Goal: Task Accomplishment & Management: Complete application form

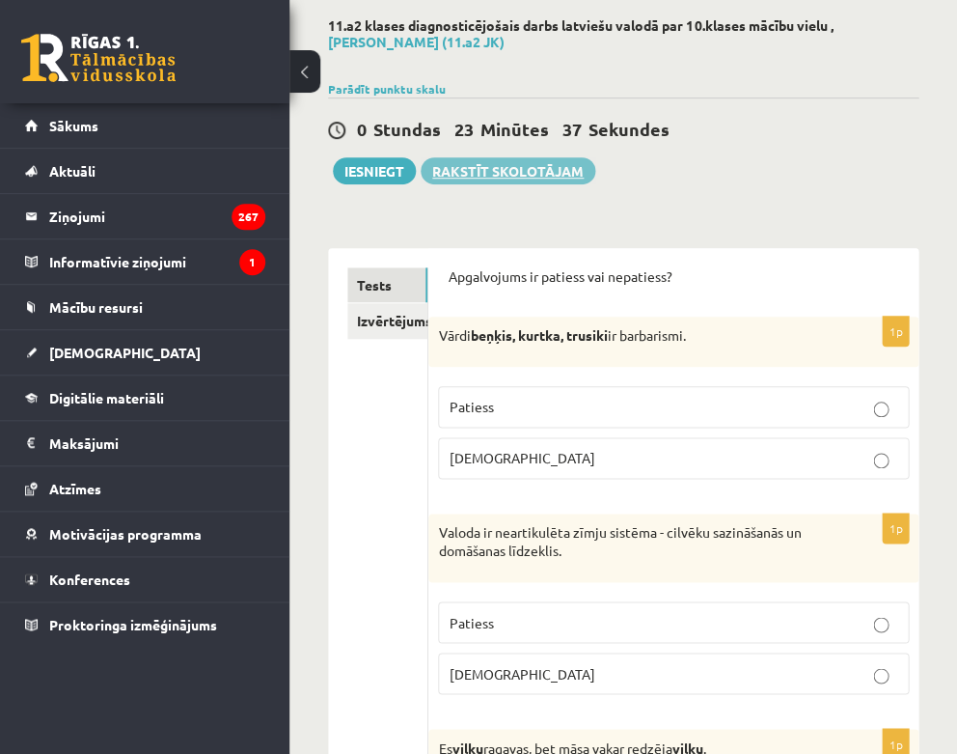
scroll to position [95, 0]
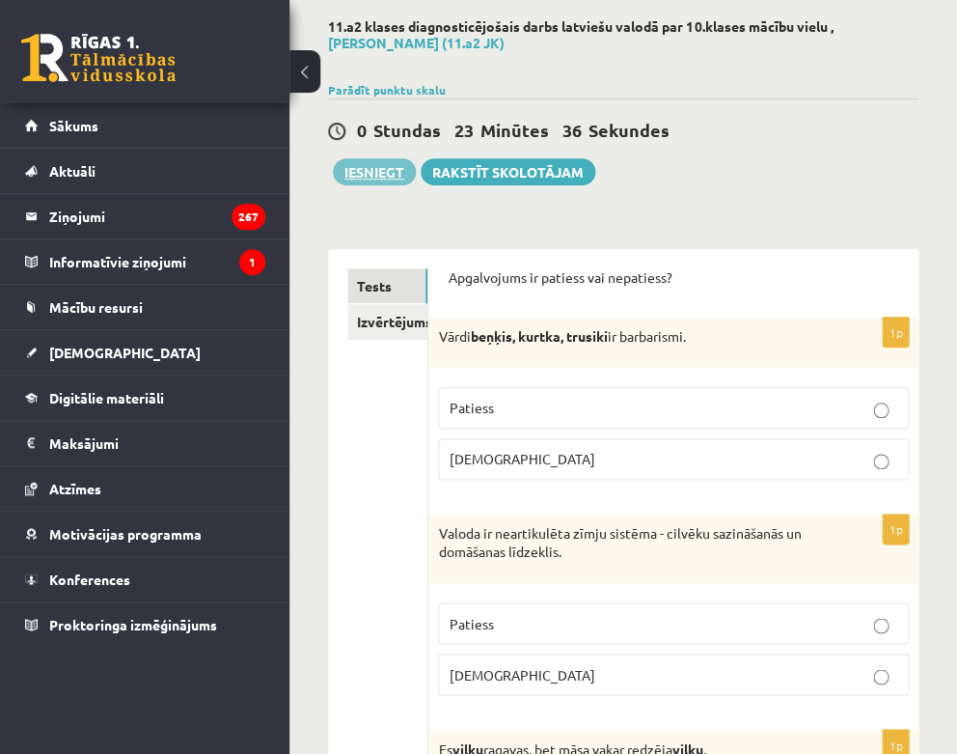
click at [390, 173] on button "Iesniegt" at bounding box center [374, 171] width 83 height 27
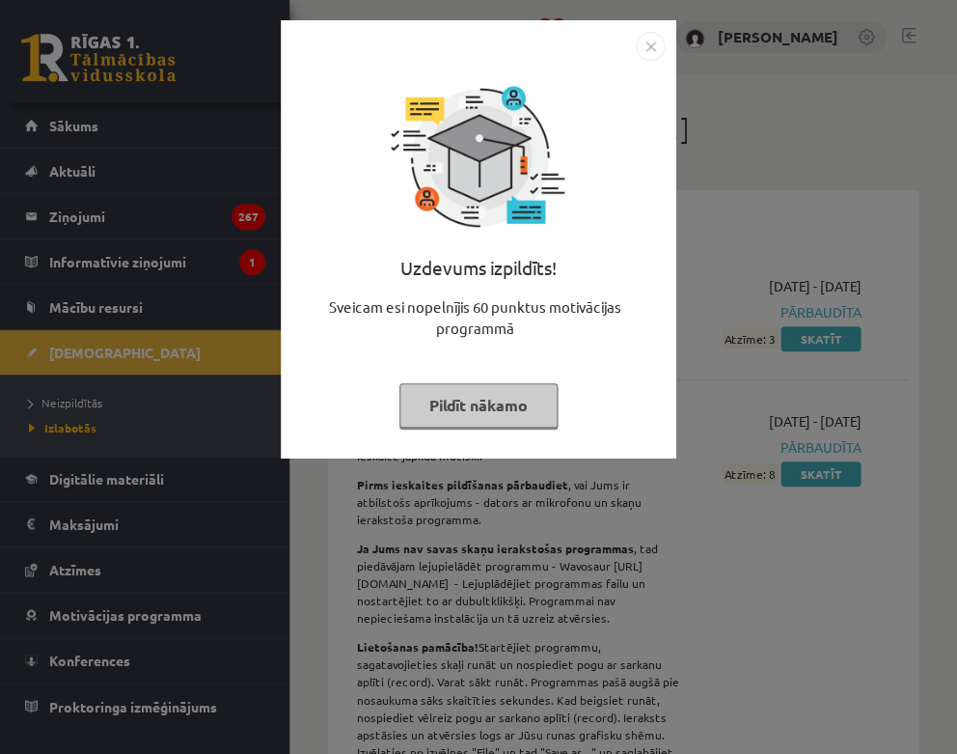
click at [653, 42] on img "Close" at bounding box center [650, 46] width 29 height 29
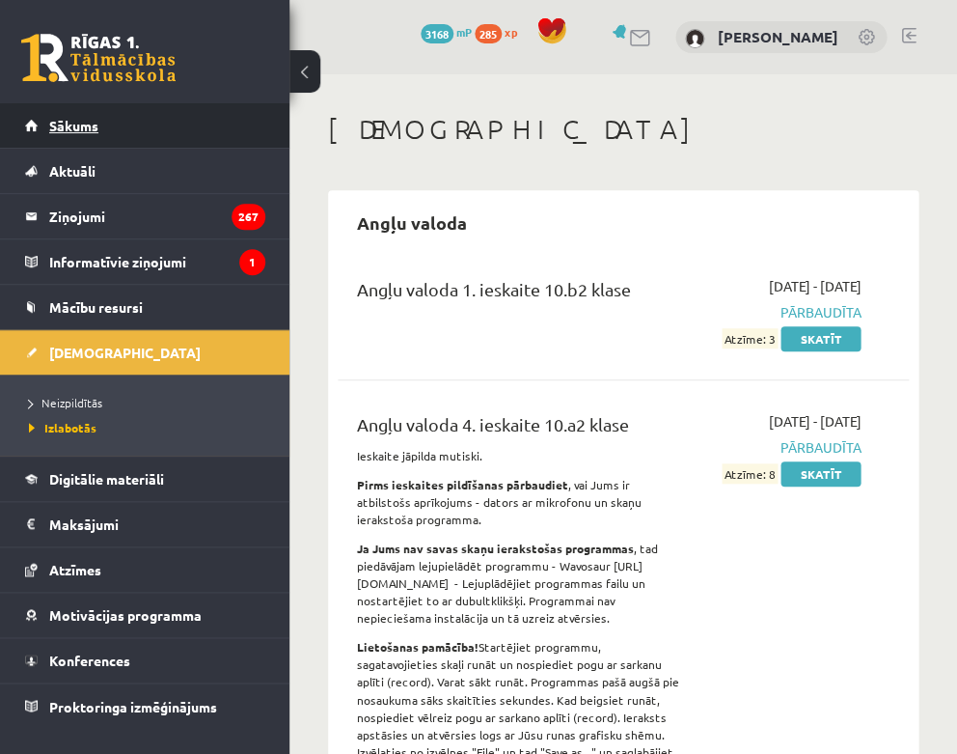
click at [121, 135] on link "Sākums" at bounding box center [145, 125] width 240 height 44
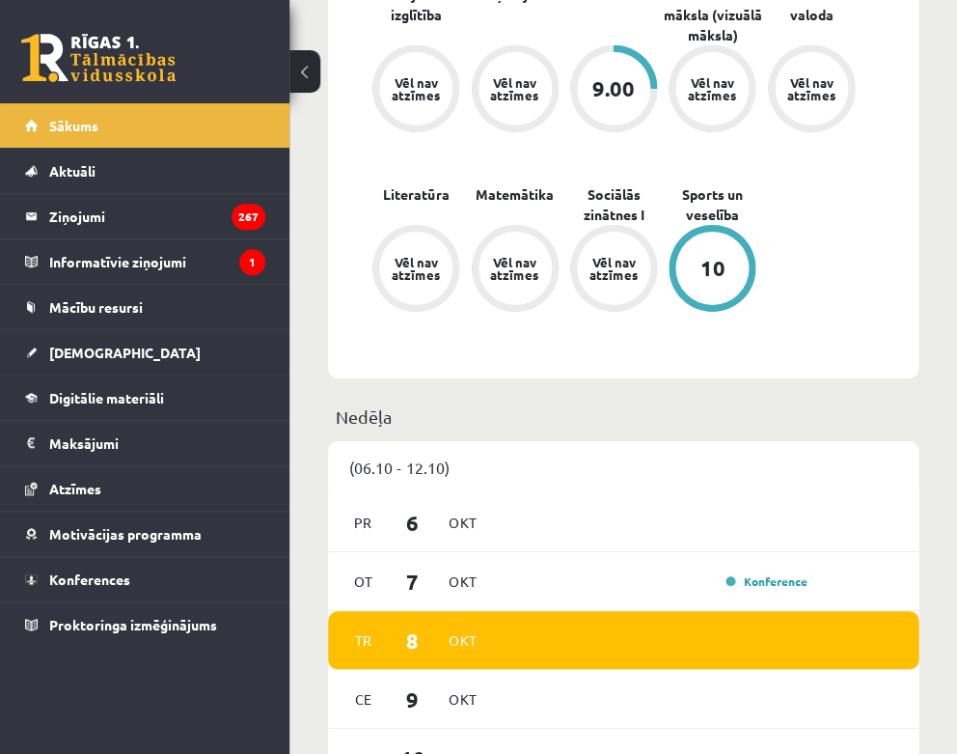
scroll to position [966, 0]
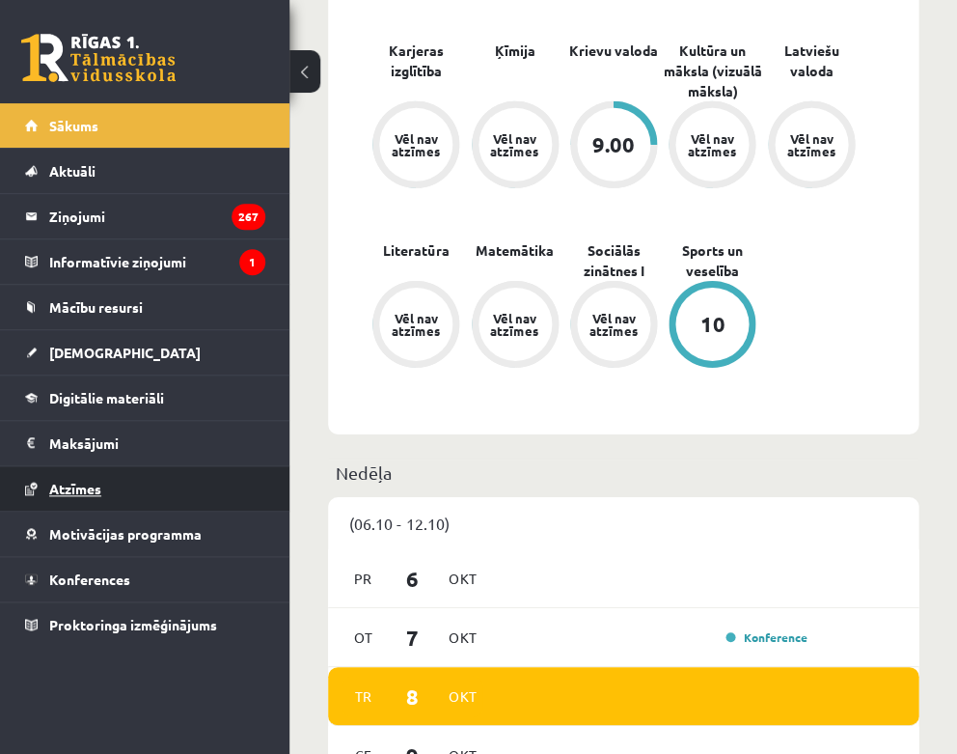
click at [133, 488] on link "Atzīmes" at bounding box center [145, 488] width 240 height 44
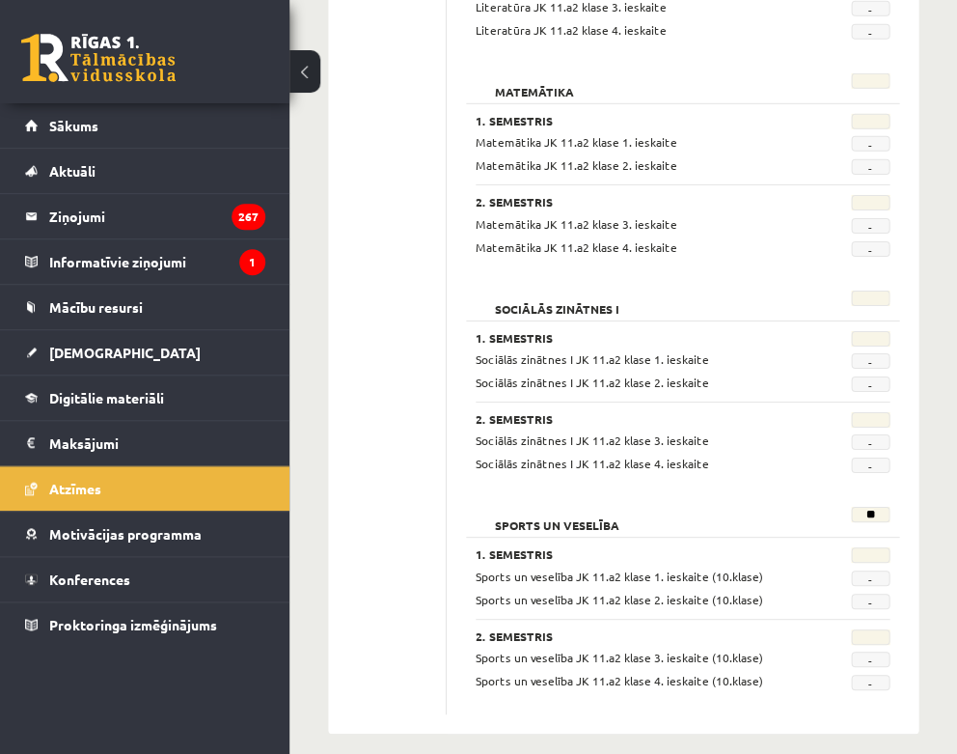
scroll to position [2413, 0]
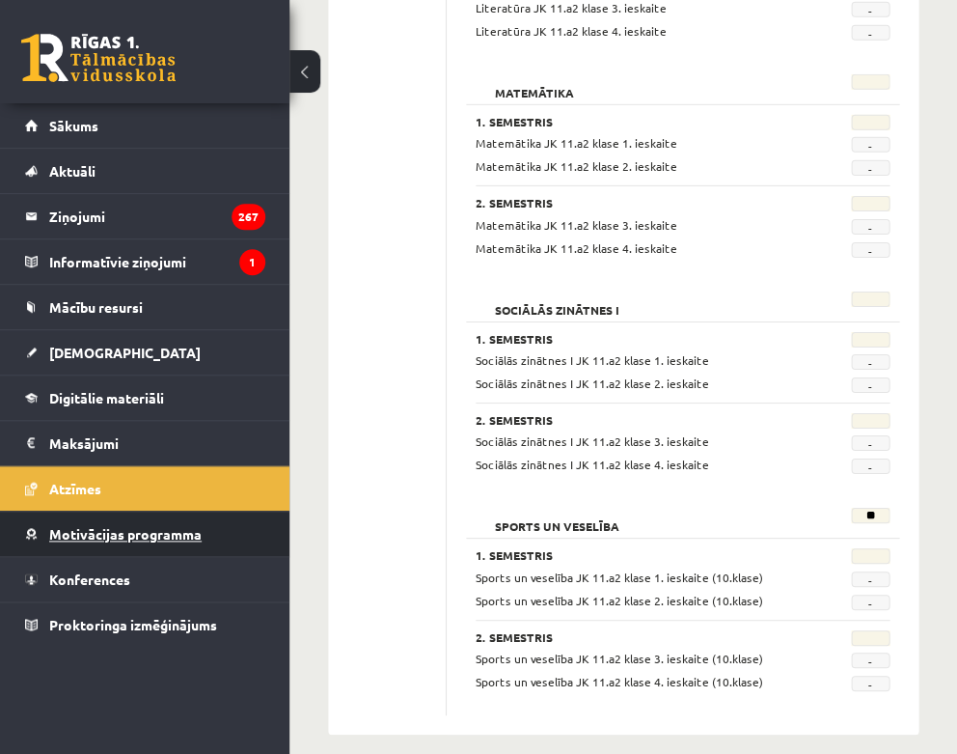
click at [163, 529] on span "Motivācijas programma" at bounding box center [125, 533] width 152 height 17
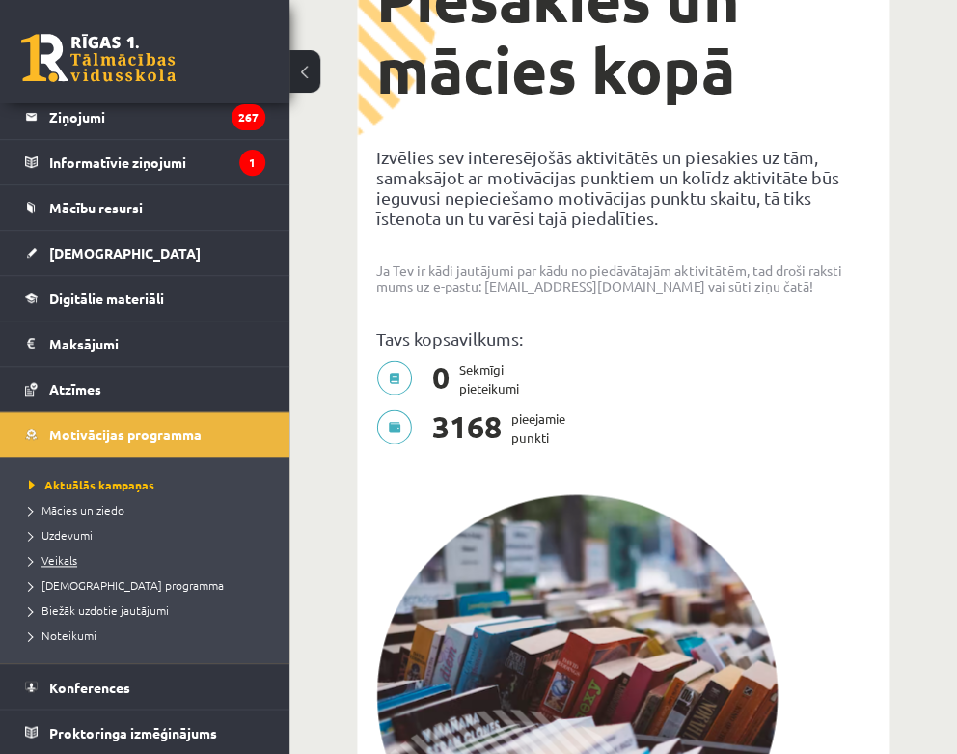
scroll to position [100, 0]
click at [61, 556] on span "Veikals" at bounding box center [53, 559] width 48 height 15
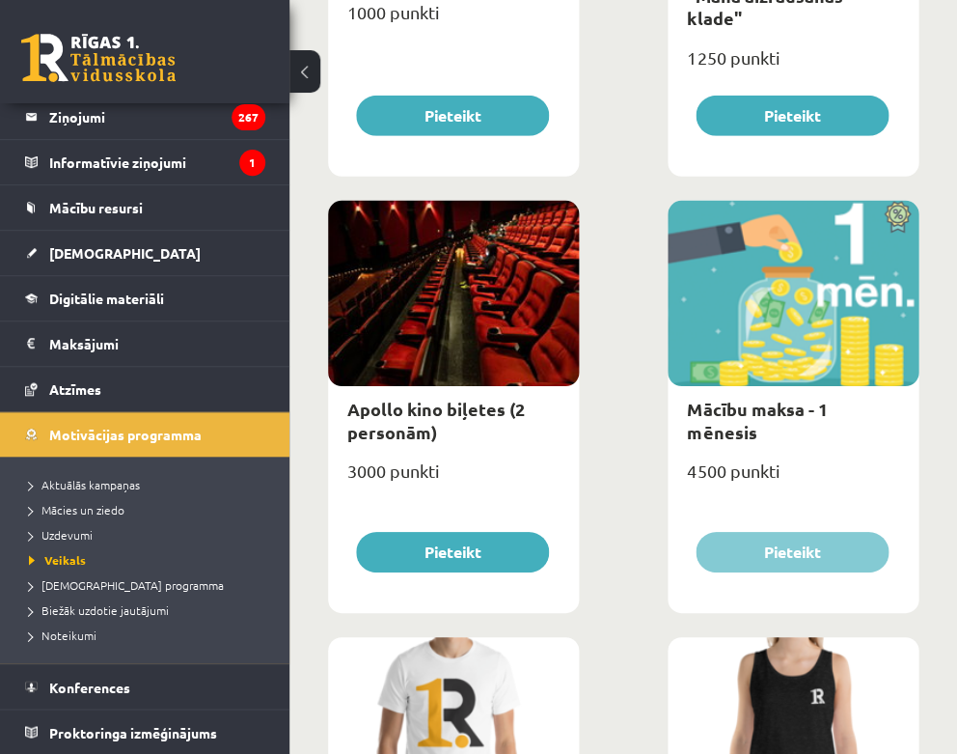
scroll to position [1002, 0]
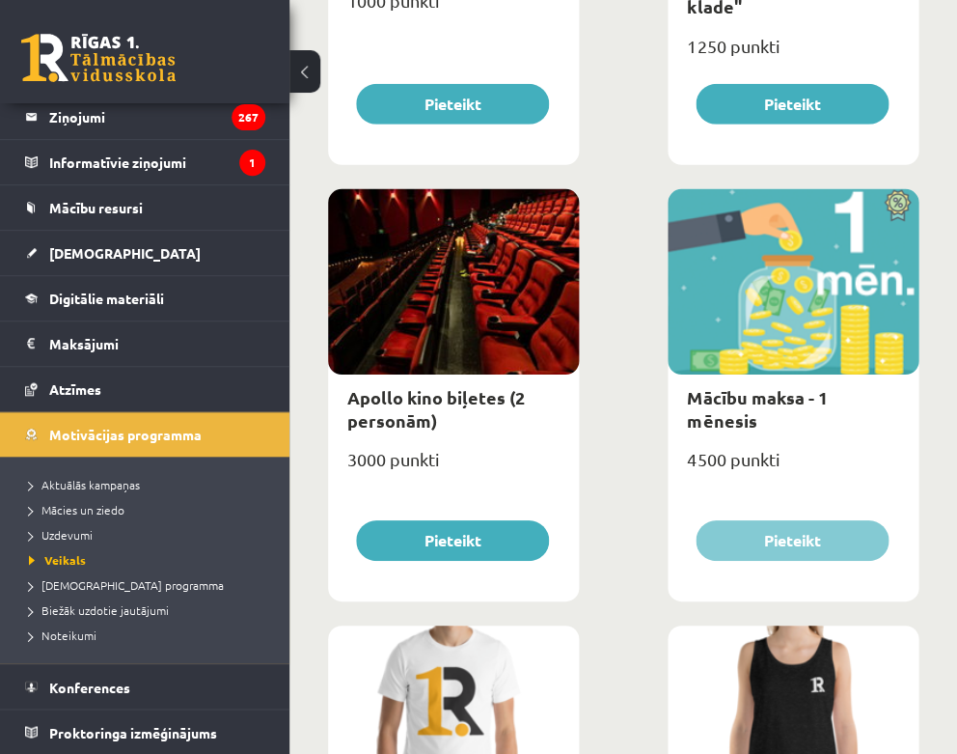
click at [811, 289] on div at bounding box center [793, 281] width 251 height 185
click at [761, 402] on link "Mācību maksa - 1 mēnesis" at bounding box center [757, 408] width 140 height 44
type input "*"
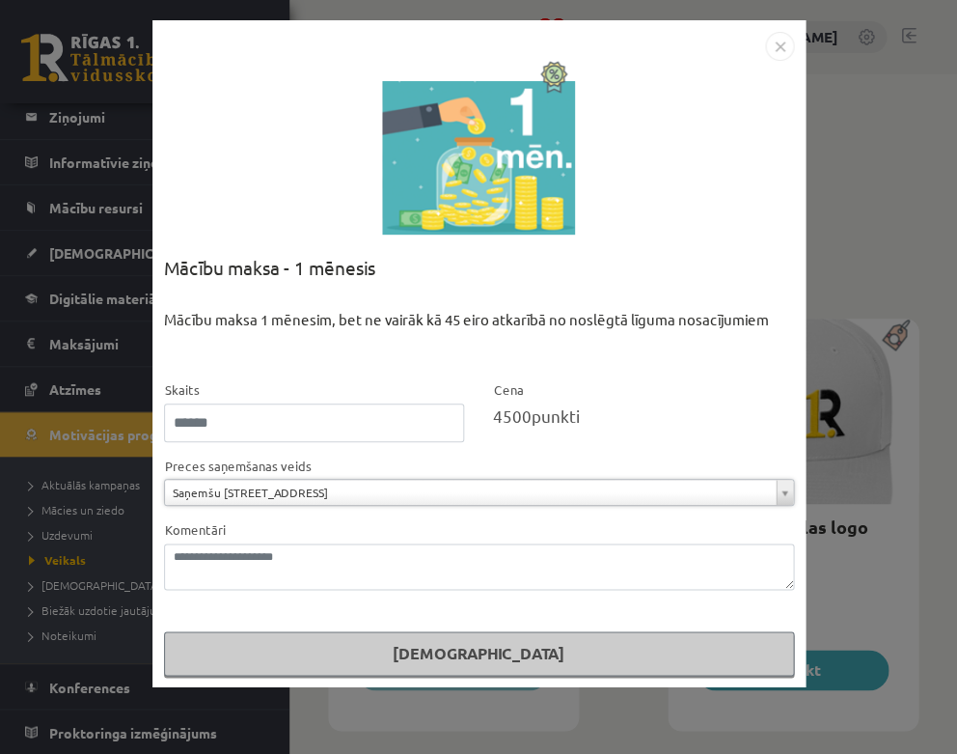
click at [778, 47] on img "Close" at bounding box center [779, 46] width 29 height 29
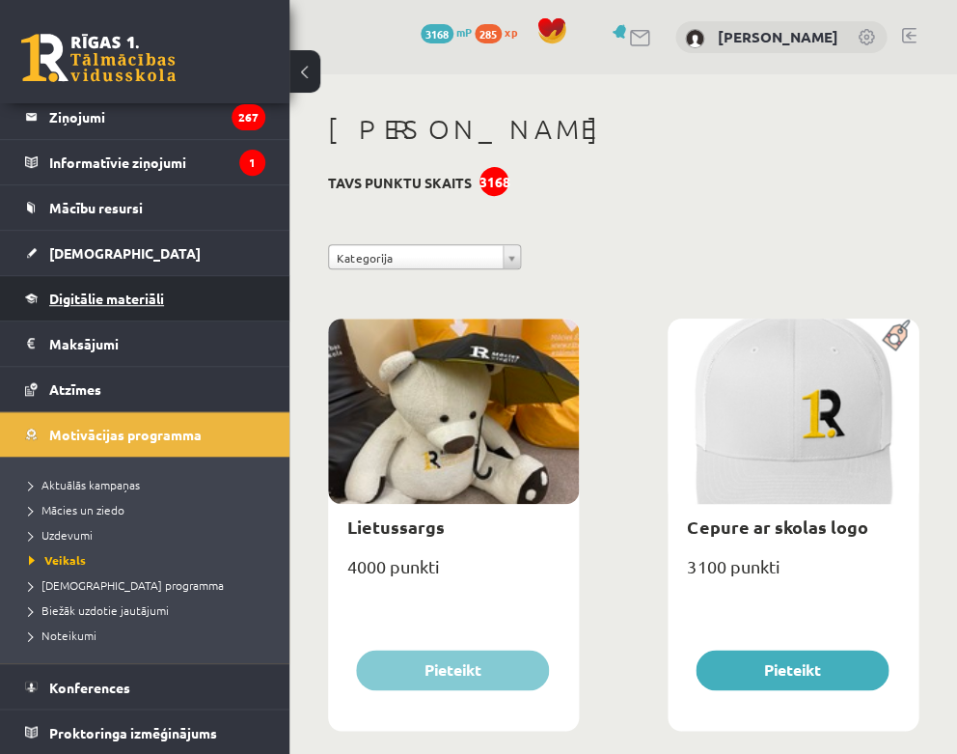
click at [122, 306] on link "Digitālie materiāli" at bounding box center [145, 298] width 240 height 44
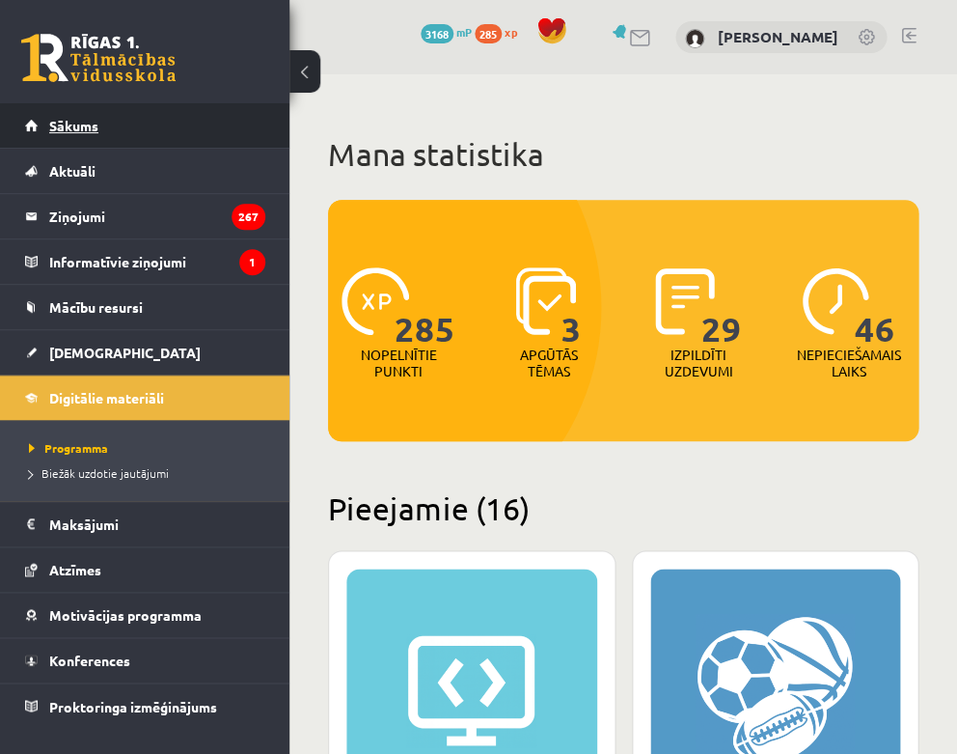
click at [116, 120] on link "Sākums" at bounding box center [145, 125] width 240 height 44
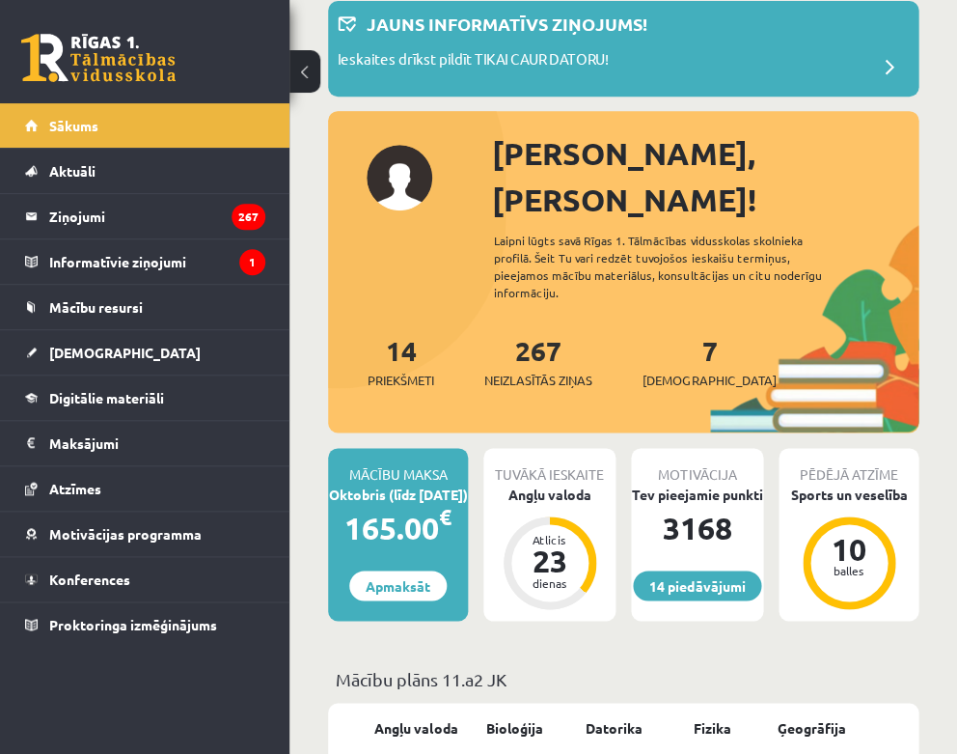
scroll to position [116, 0]
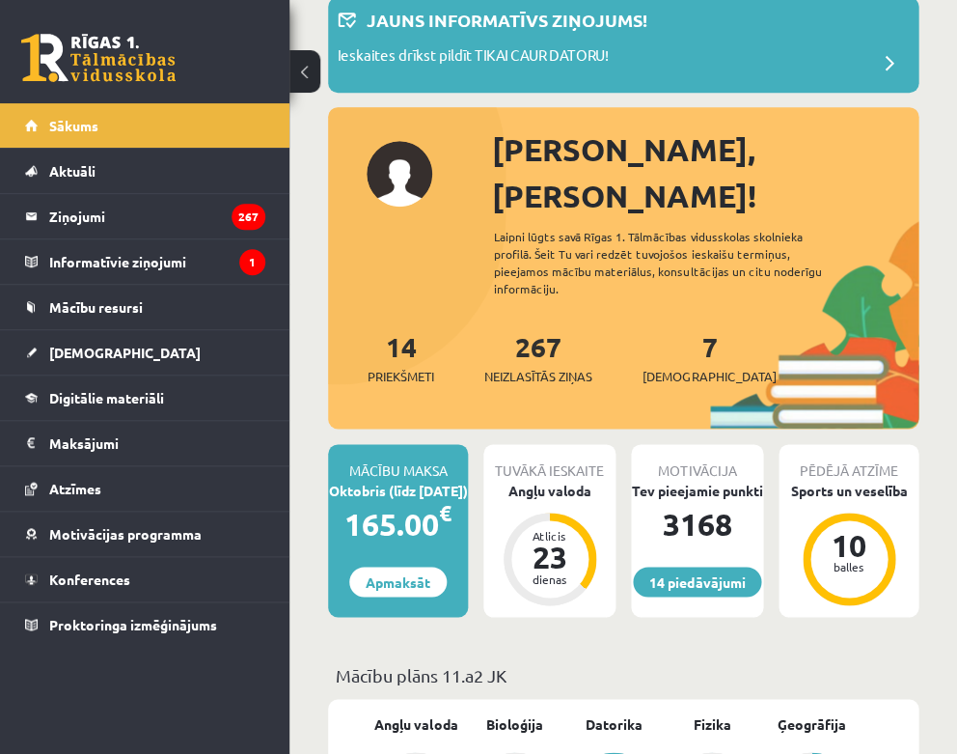
click at [557, 444] on div "Tuvākā ieskaite" at bounding box center [549, 462] width 132 height 37
click at [553, 481] on div "Angļu valoda" at bounding box center [549, 491] width 132 height 20
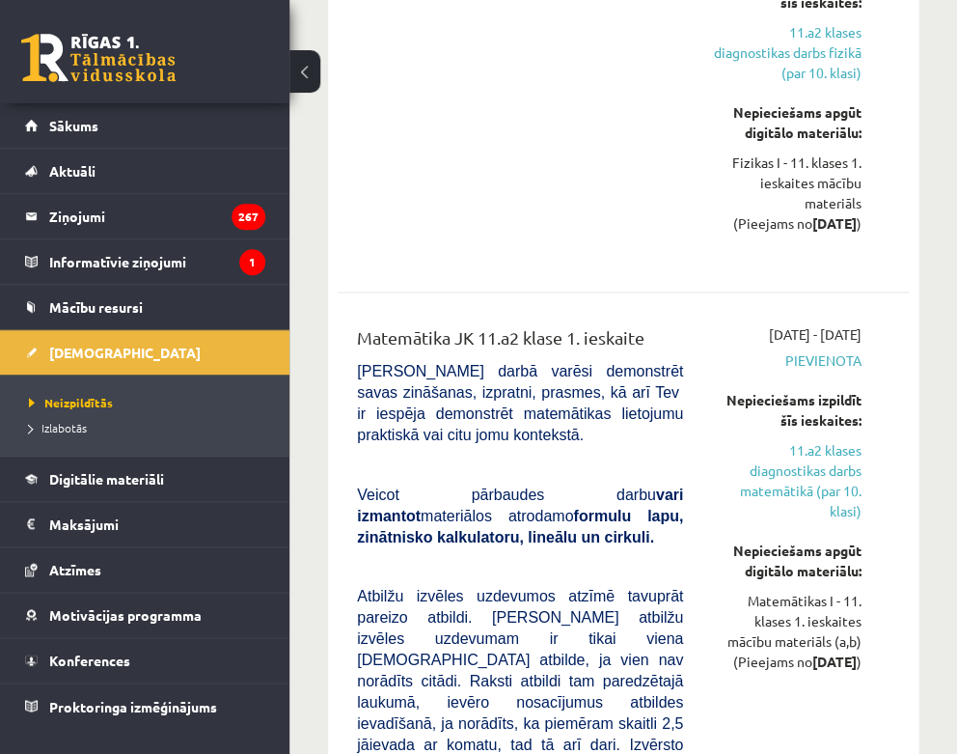
scroll to position [3208, 0]
